Goal: Task Accomplishment & Management: Use online tool/utility

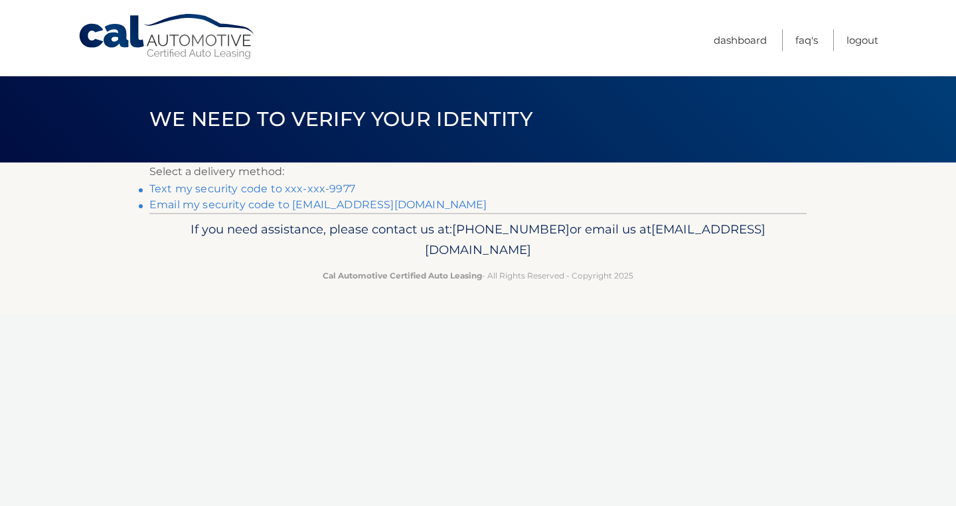
click at [278, 210] on link "Email my security code to [EMAIL_ADDRESS][DOMAIN_NAME]" at bounding box center [318, 204] width 338 height 13
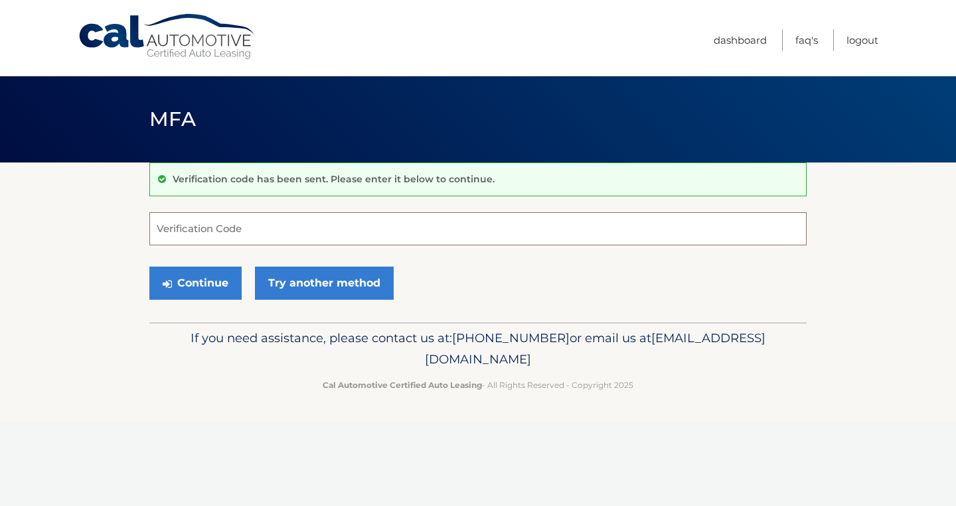
click at [481, 234] on input "Verification Code" at bounding box center [477, 228] width 657 height 33
type input "097714"
click at [579, 281] on div "Continue Try another method" at bounding box center [477, 283] width 657 height 45
click at [193, 278] on button "Continue" at bounding box center [195, 283] width 92 height 33
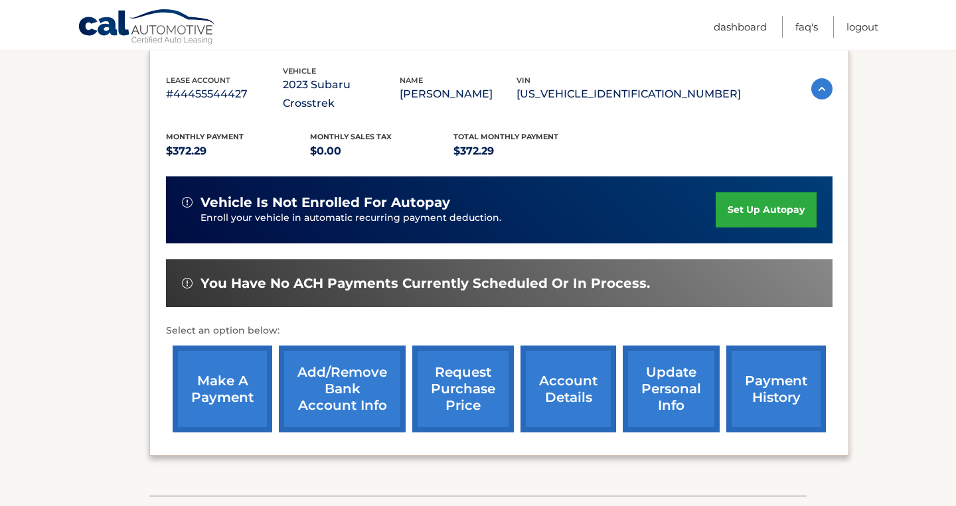
scroll to position [227, 0]
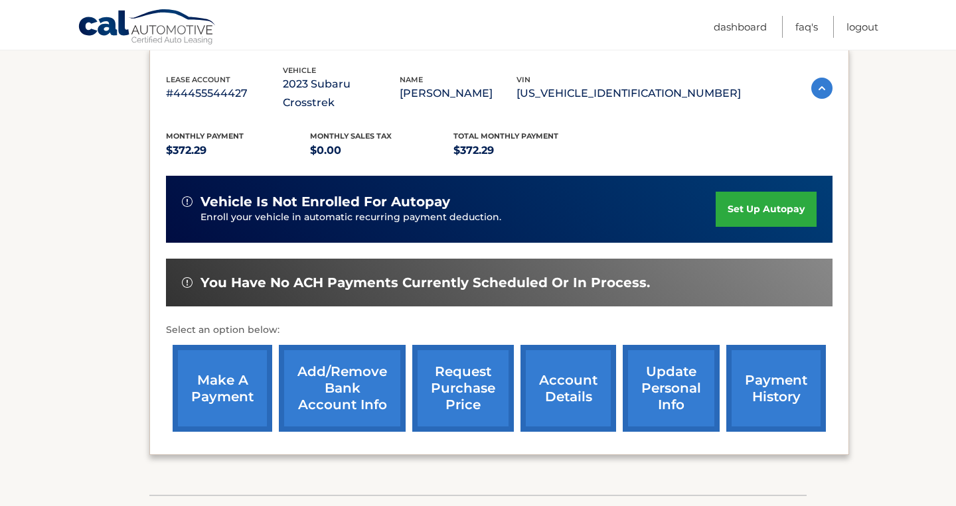
click at [211, 381] on link "make a payment" at bounding box center [223, 388] width 100 height 87
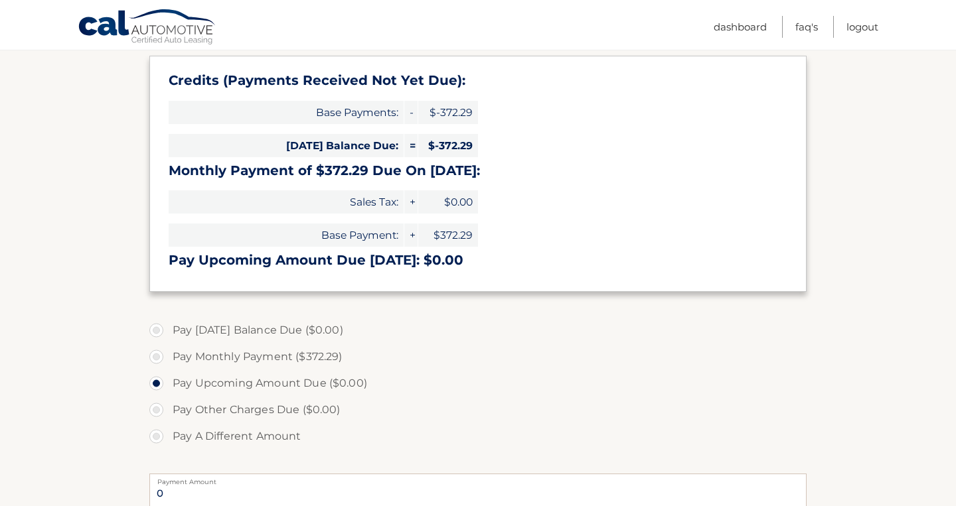
scroll to position [196, 0]
